Goal: Transaction & Acquisition: Purchase product/service

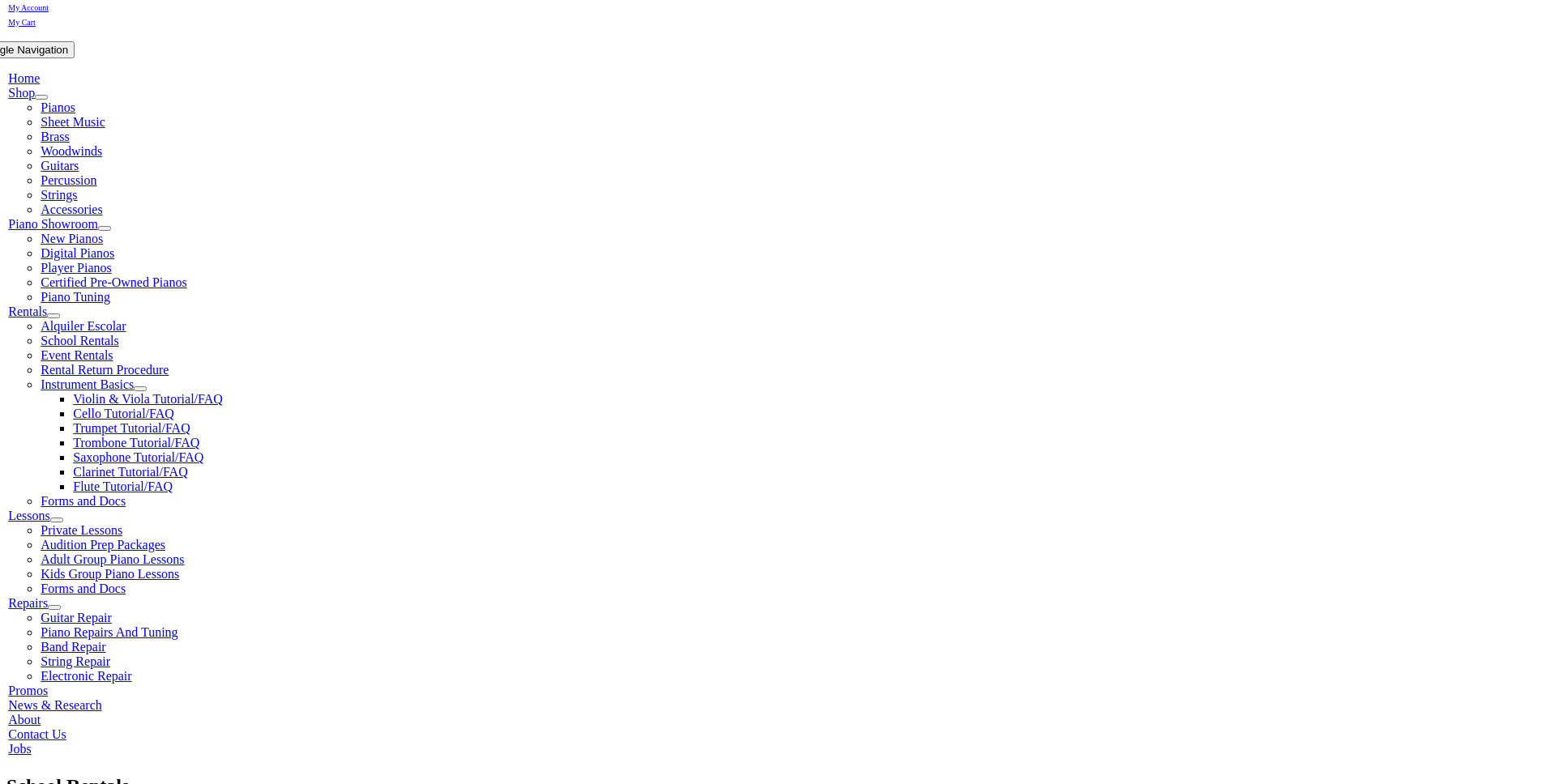
drag, startPoint x: 453, startPoint y: 474, endPoint x: 569, endPoint y: 469, distance: 116.1
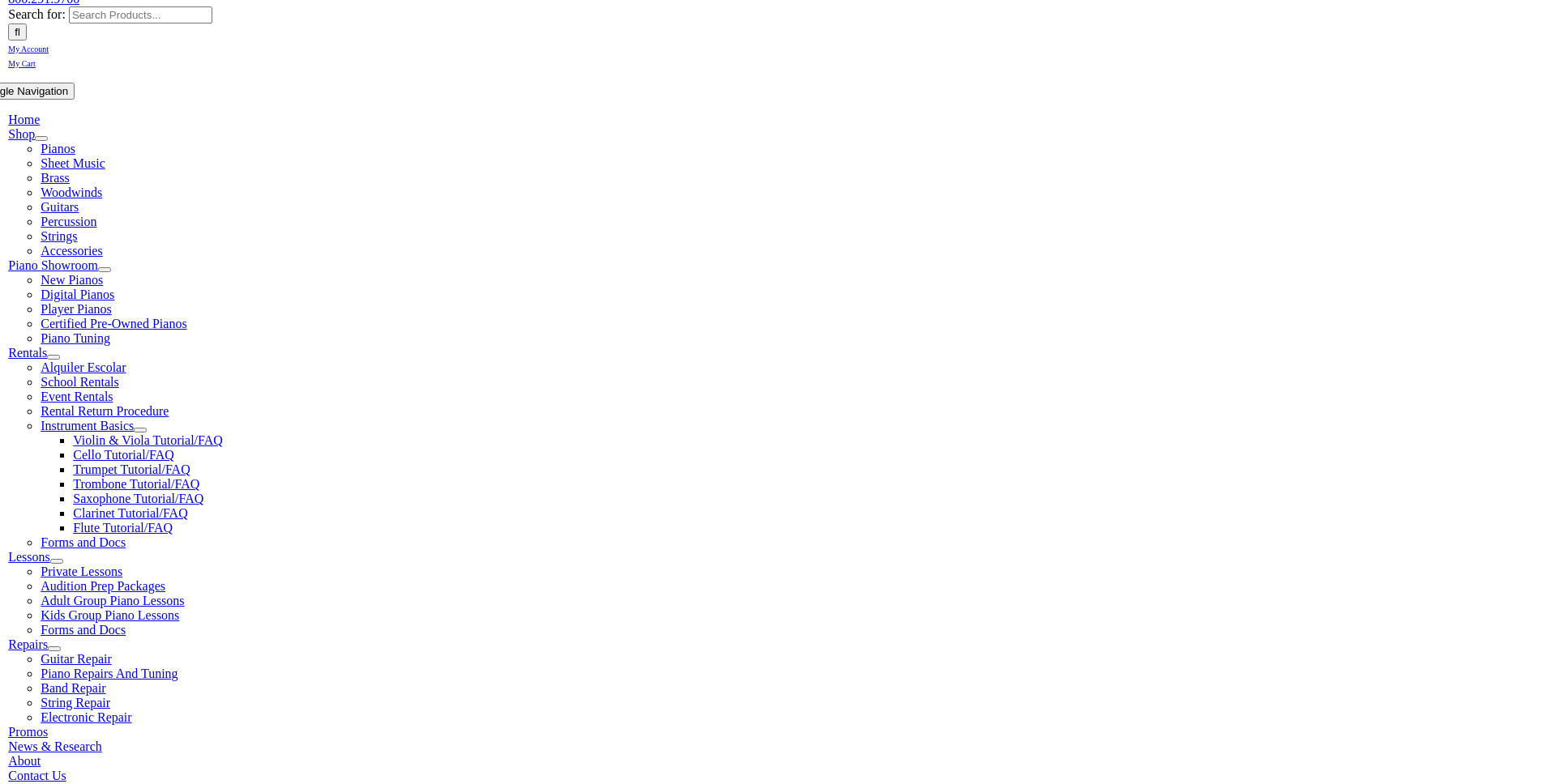
scroll to position [418, 0]
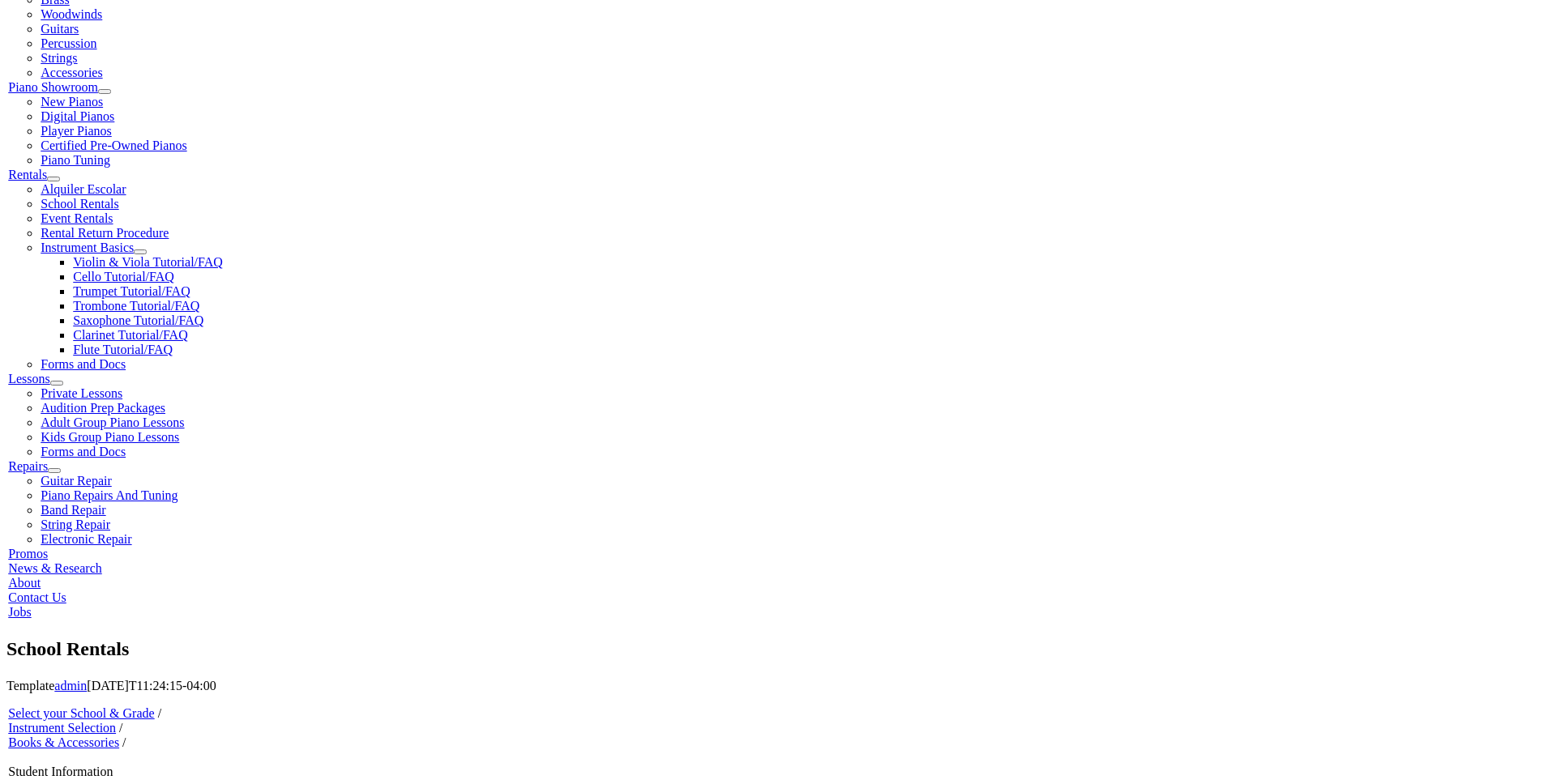
type input "1"
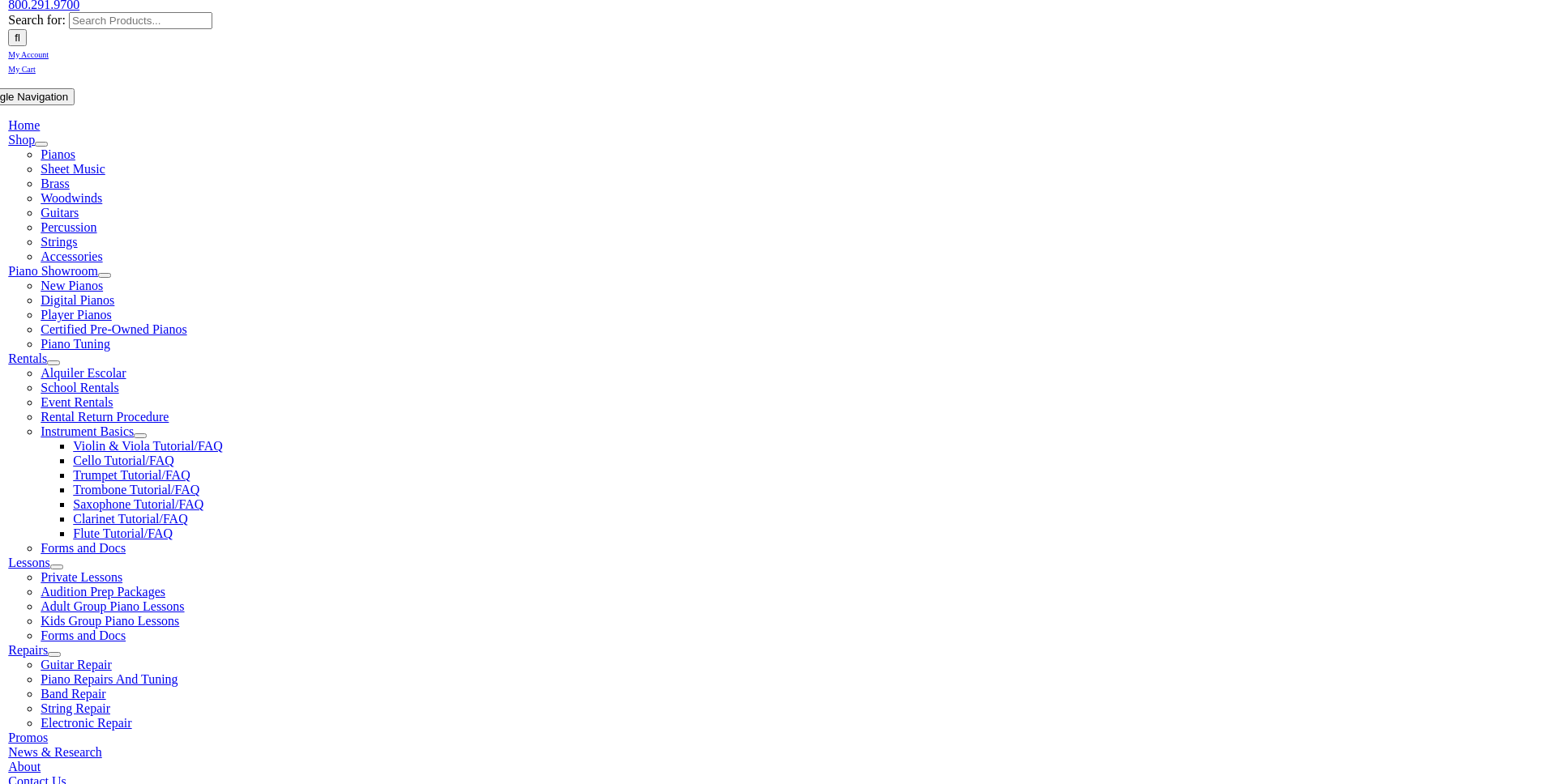
scroll to position [0, 0]
